Goal: Find specific page/section: Find specific page/section

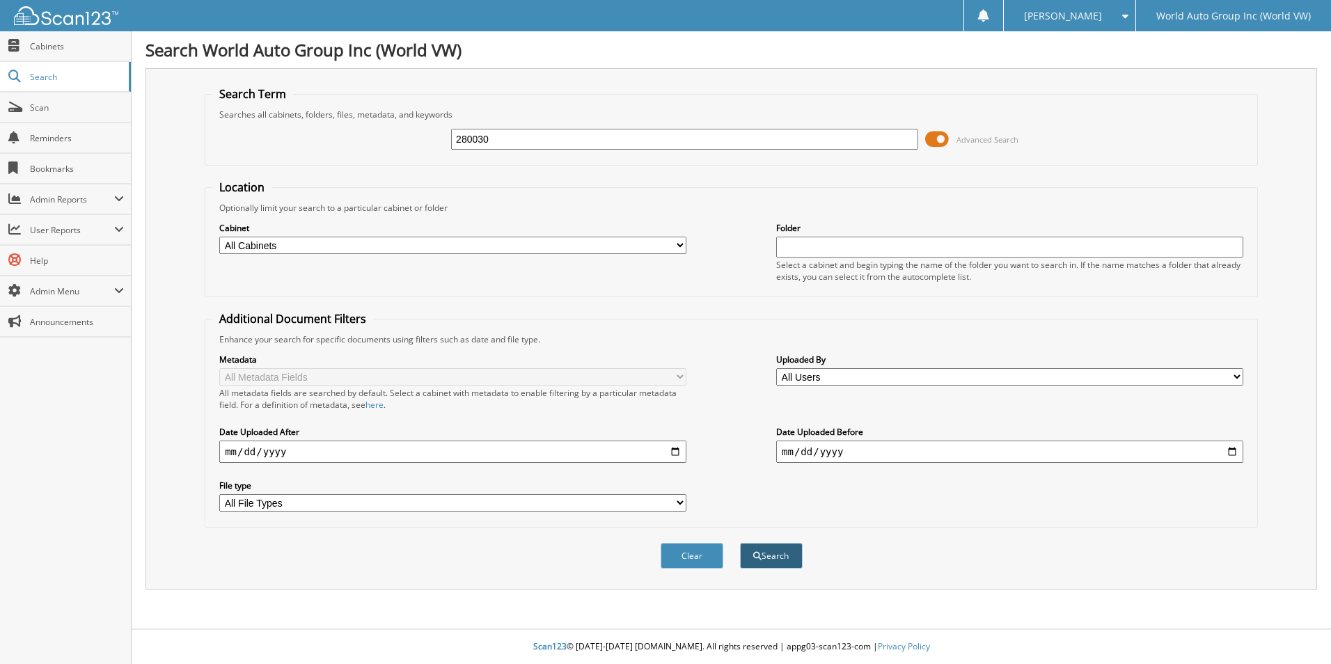
type input "280030"
click at [772, 553] on button "Search" at bounding box center [771, 556] width 63 height 26
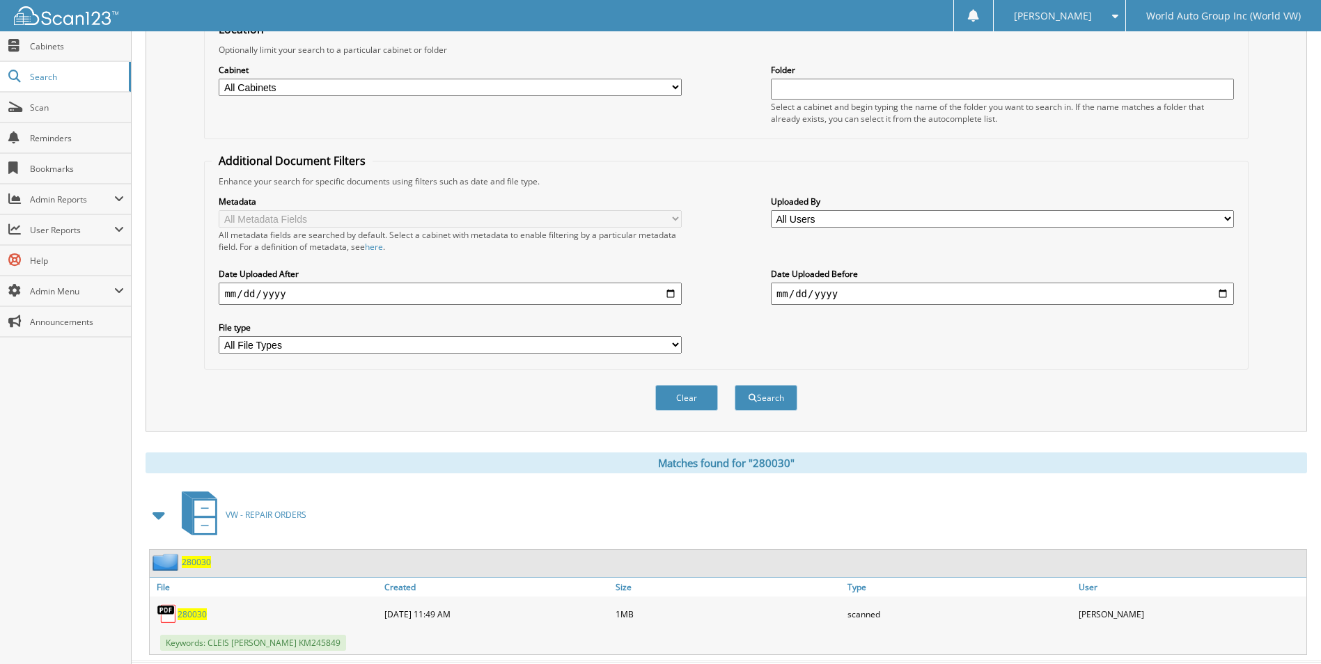
scroll to position [191, 0]
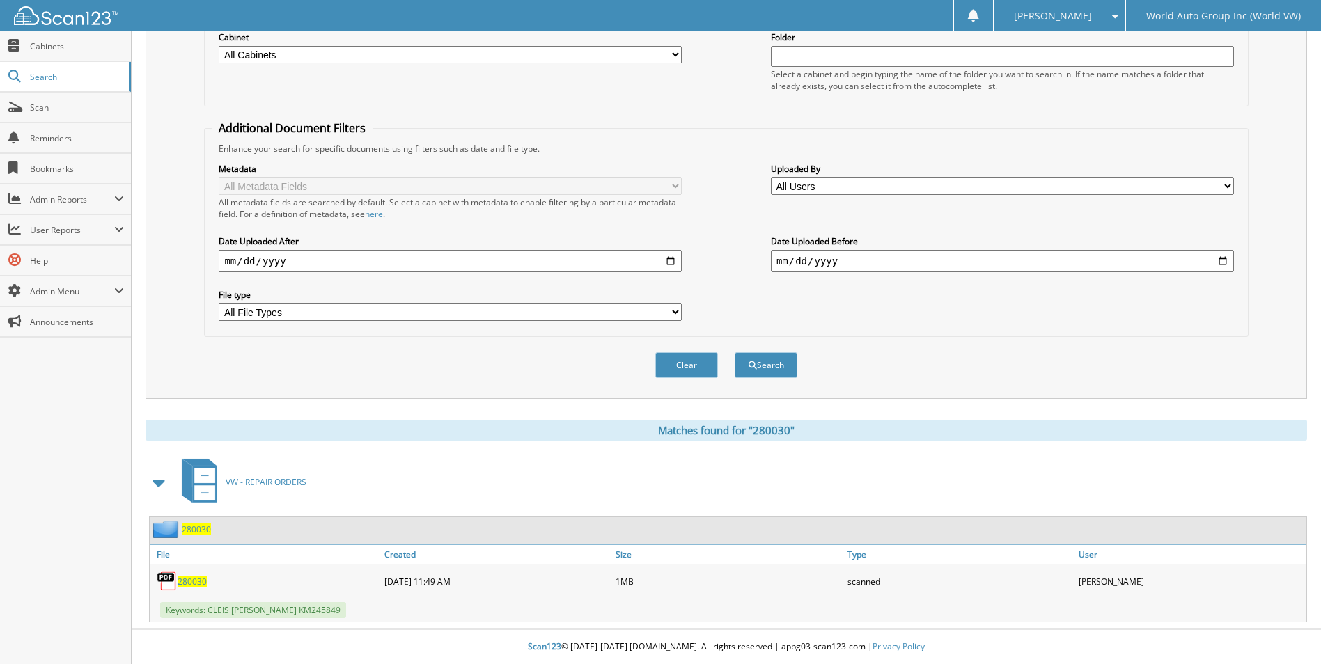
click at [184, 581] on span "280030" at bounding box center [192, 582] width 29 height 12
click at [52, 52] on link "Cabinets" at bounding box center [65, 46] width 131 height 30
